Goal: Navigation & Orientation: Find specific page/section

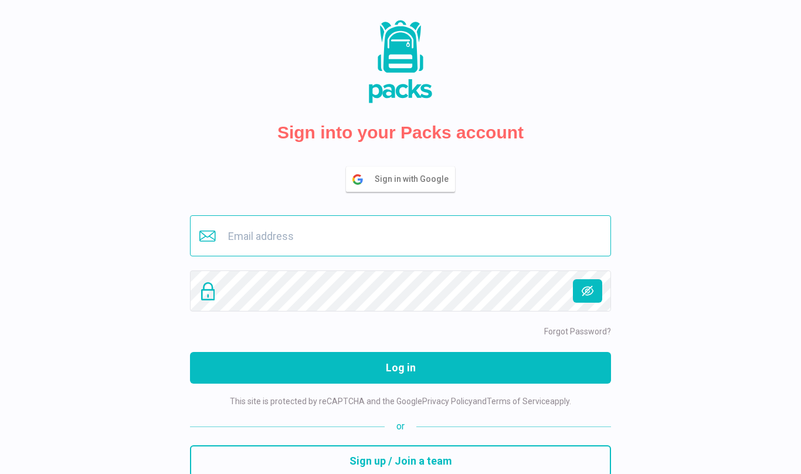
click at [301, 242] on input "email" at bounding box center [400, 235] width 421 height 41
type input "[EMAIL_ADDRESS][DOMAIN_NAME]"
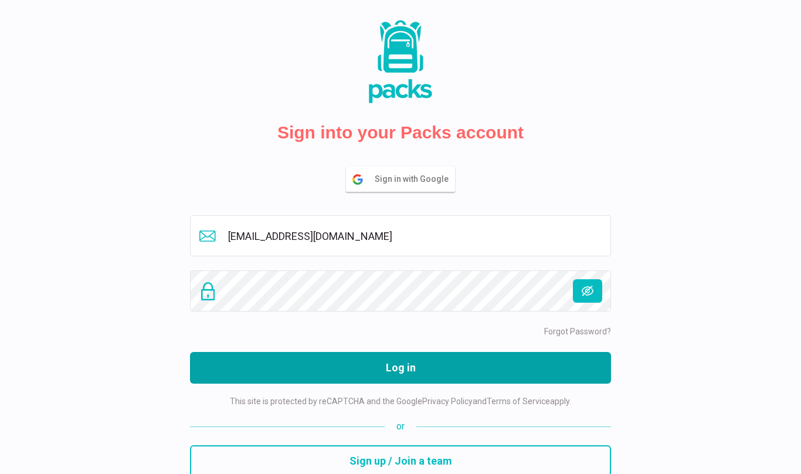
click at [327, 364] on button "Log in" at bounding box center [400, 368] width 421 height 32
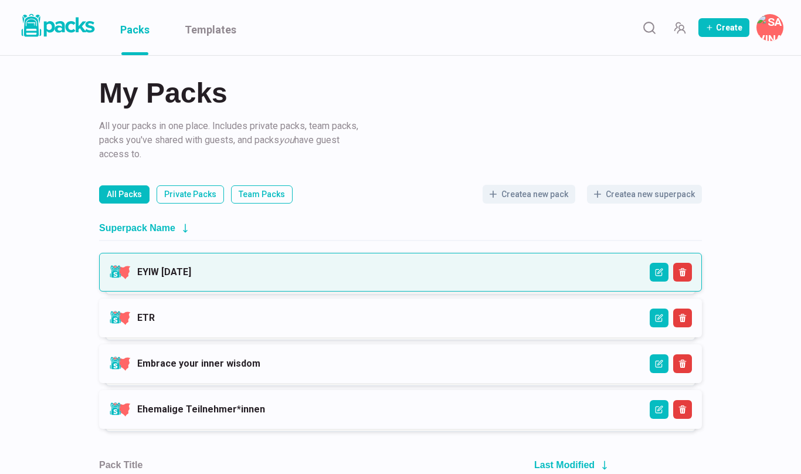
click at [191, 276] on link "EYIW [DATE]" at bounding box center [164, 271] width 54 height 11
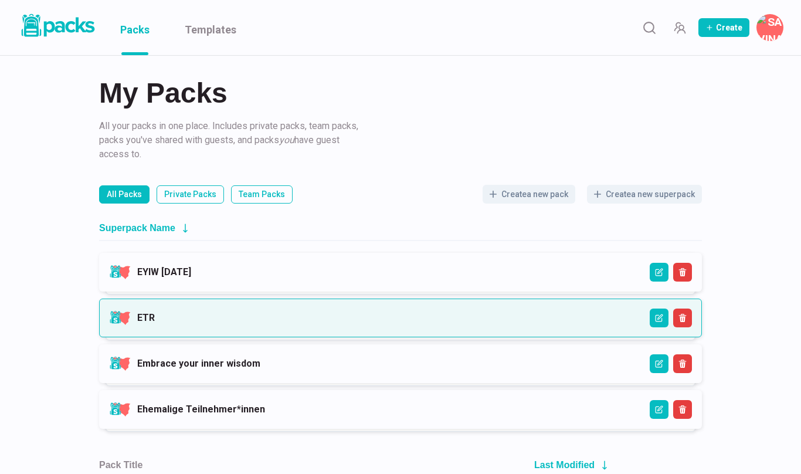
click at [155, 317] on link "ETR" at bounding box center [146, 317] width 18 height 11
